Goal: Check status: Check status

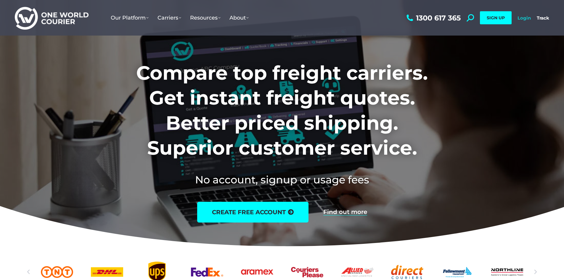
click at [526, 19] on link "Login" at bounding box center [523, 18] width 13 height 6
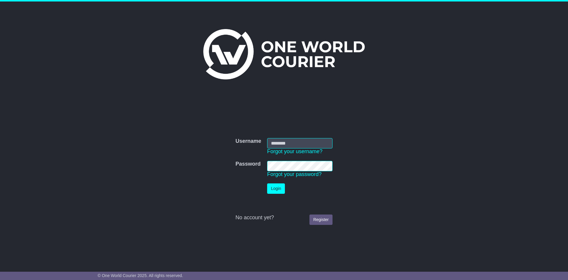
type input "**********"
click at [278, 189] on button "Login" at bounding box center [276, 188] width 18 height 10
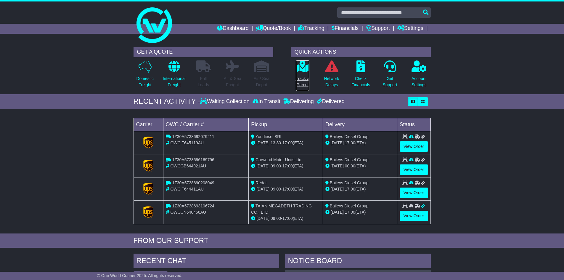
click at [305, 73] on link "Track a Parcel" at bounding box center [302, 75] width 14 height 31
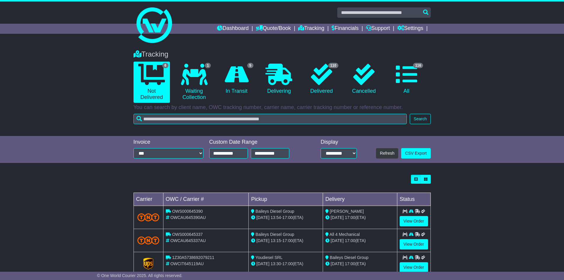
scroll to position [86, 0]
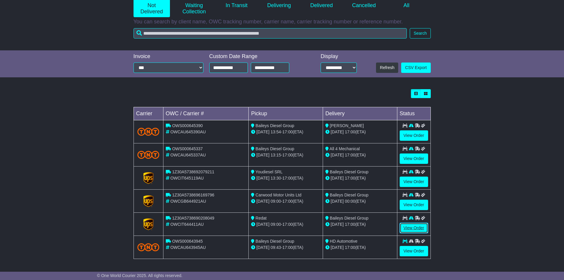
click at [407, 226] on link "View Order" at bounding box center [414, 228] width 28 height 10
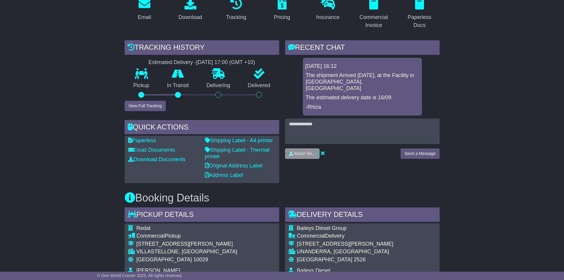
scroll to position [118, 0]
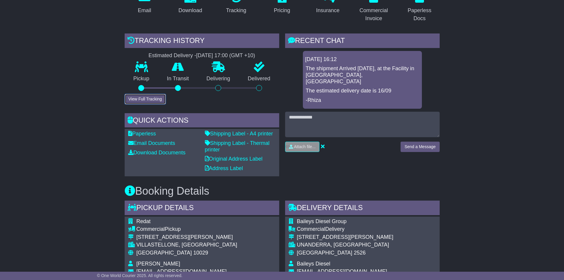
click at [138, 97] on button "View Full Tracking" at bounding box center [145, 99] width 41 height 10
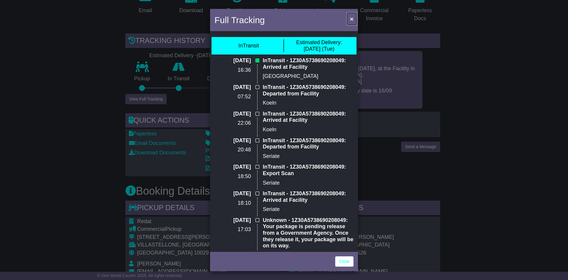
click at [348, 18] on button "×" at bounding box center [351, 19] width 9 height 12
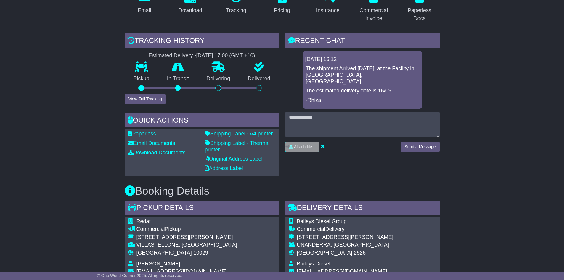
drag, startPoint x: 185, startPoint y: 81, endPoint x: 506, endPoint y: 81, distance: 320.9
click at [320, 175] on div "RECENT CHAT Loading... No messages [DATE] 16:12 The shipment Arrived [DATE], at…" at bounding box center [362, 104] width 160 height 143
